Goal: Information Seeking & Learning: Find specific fact

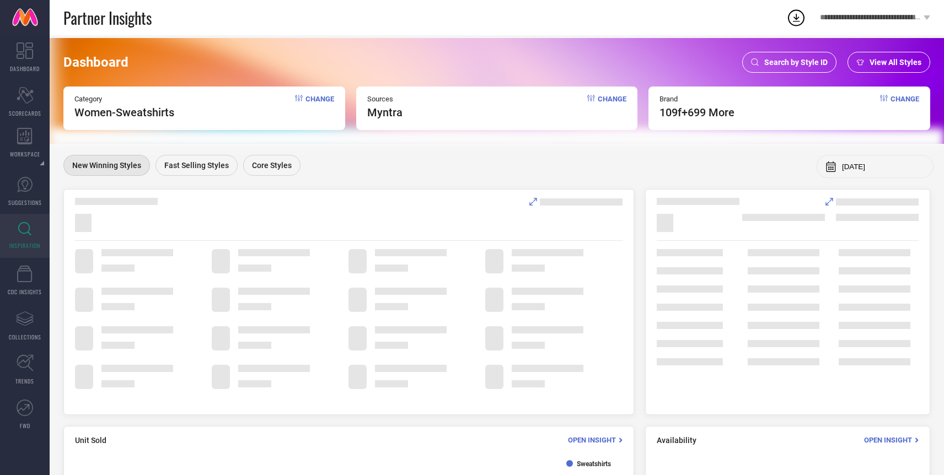
click at [769, 61] on span "Search by Style ID" at bounding box center [795, 62] width 63 height 9
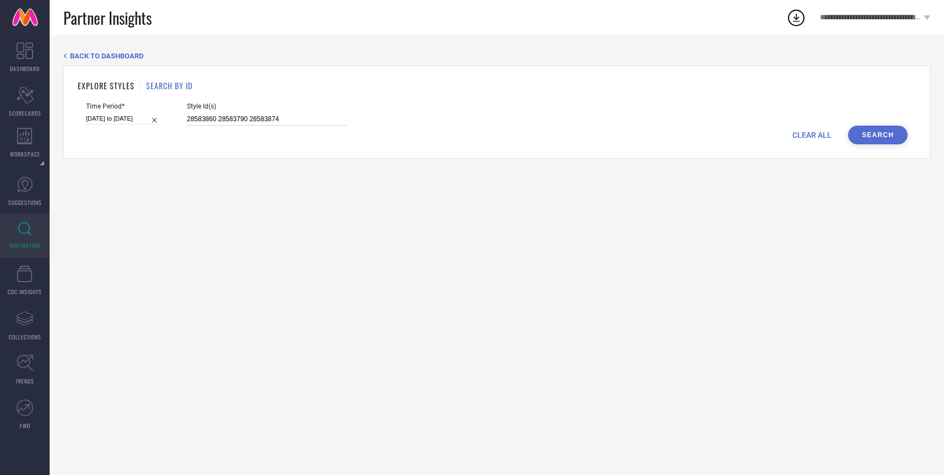
click at [323, 125] on input "28583860 28583790 28583874" at bounding box center [267, 119] width 160 height 13
paste input "31358217, 28562468, 33347822"
type input "31358217, 28562468, 33347822"
click at [876, 133] on button "Search" at bounding box center [878, 135] width 60 height 19
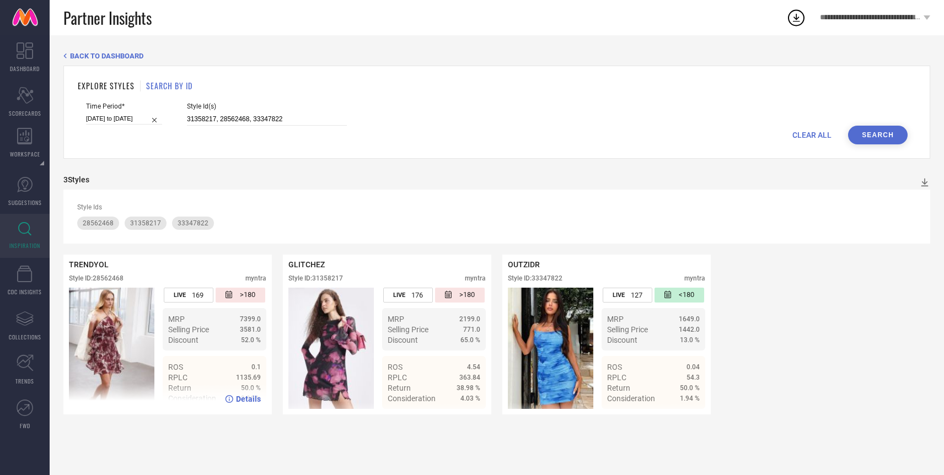
click at [115, 331] on img at bounding box center [111, 348] width 85 height 121
click at [245, 401] on span "Details" at bounding box center [248, 399] width 25 height 9
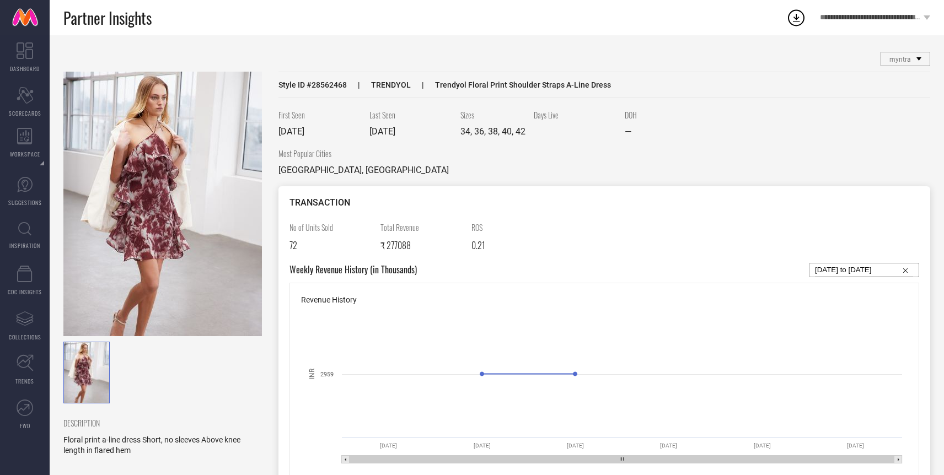
click at [125, 174] on img at bounding box center [162, 204] width 198 height 265
